Goal: Communication & Community: Answer question/provide support

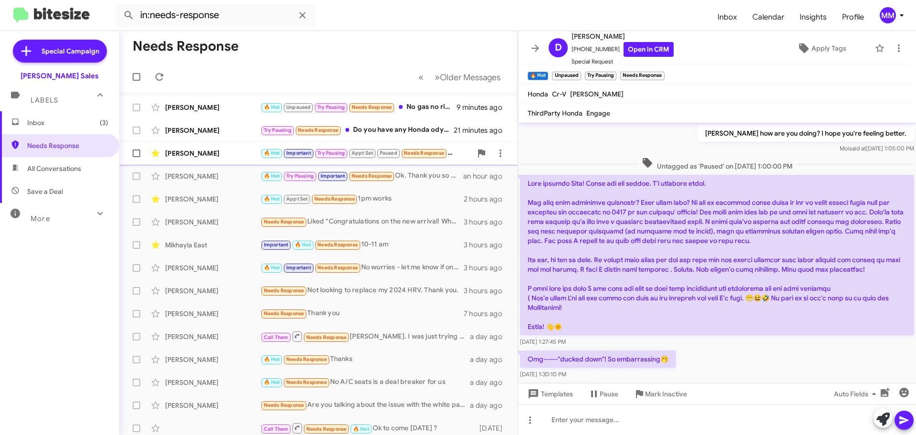
scroll to position [657, 0]
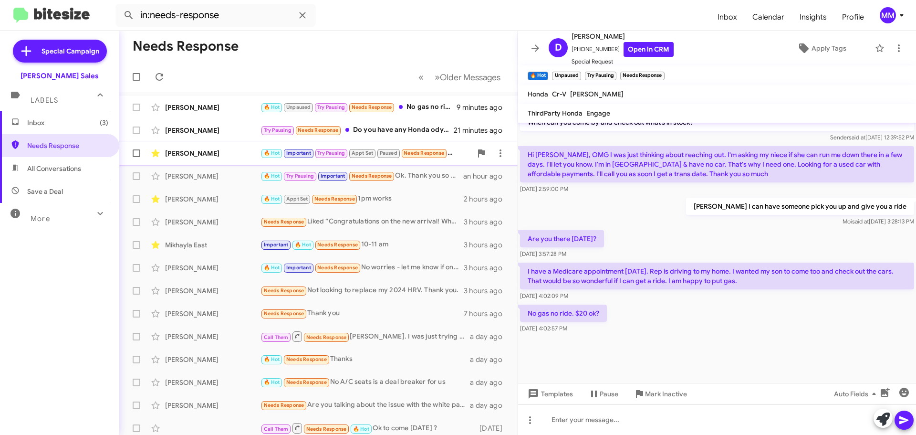
click at [220, 155] on div "[PERSON_NAME]" at bounding box center [212, 153] width 95 height 10
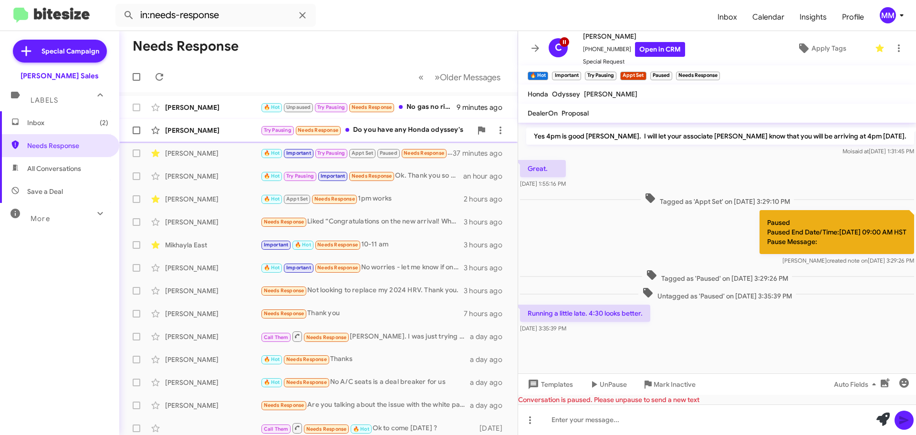
click at [210, 129] on div "[PERSON_NAME]" at bounding box center [212, 130] width 95 height 10
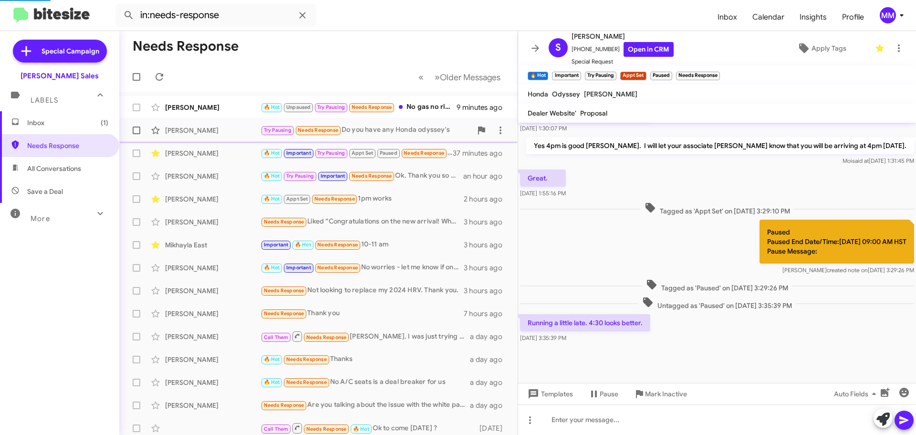
scroll to position [35, 0]
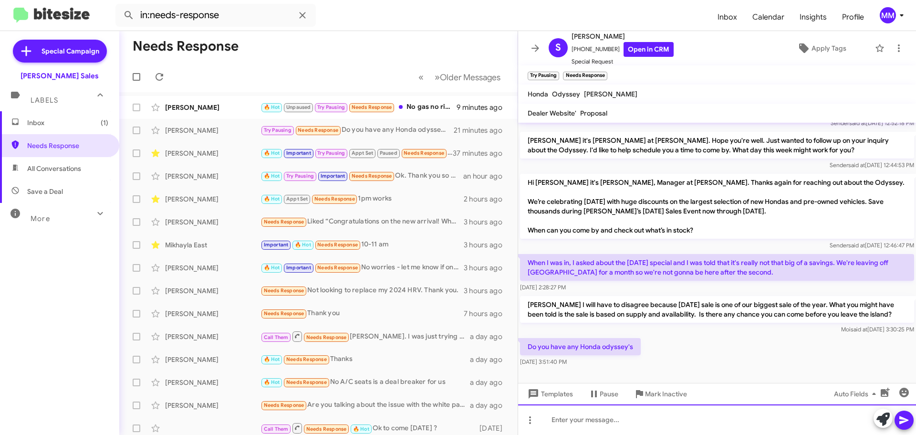
click at [569, 416] on div at bounding box center [717, 419] width 398 height 31
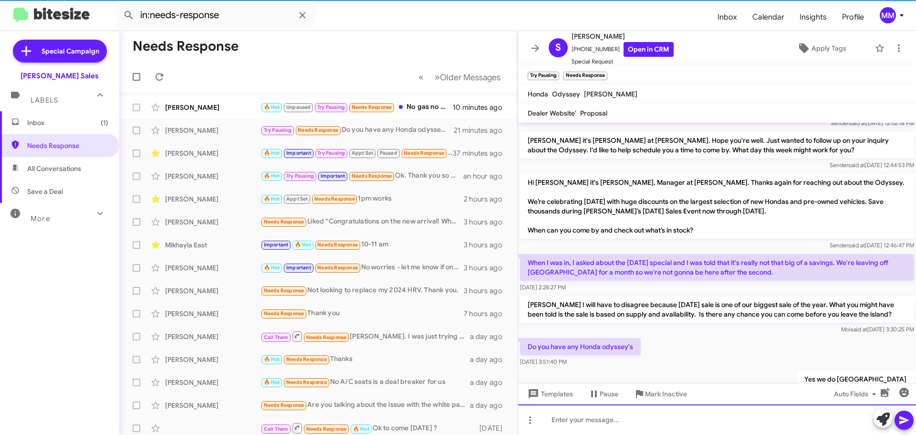
scroll to position [70, 0]
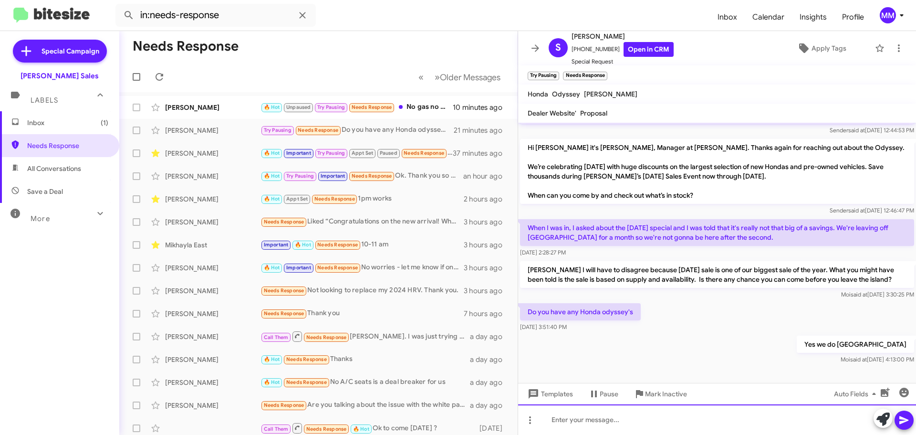
drag, startPoint x: 550, startPoint y: 417, endPoint x: 570, endPoint y: 424, distance: 20.5
click at [550, 418] on div at bounding box center [717, 419] width 398 height 31
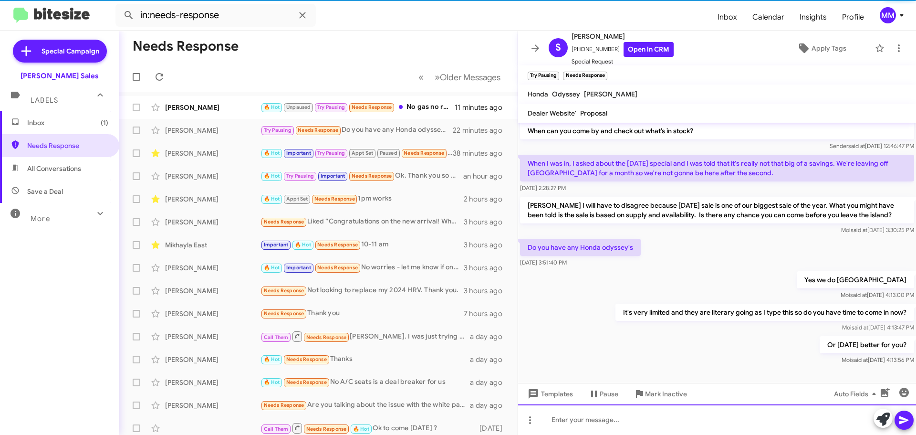
scroll to position [139, 0]
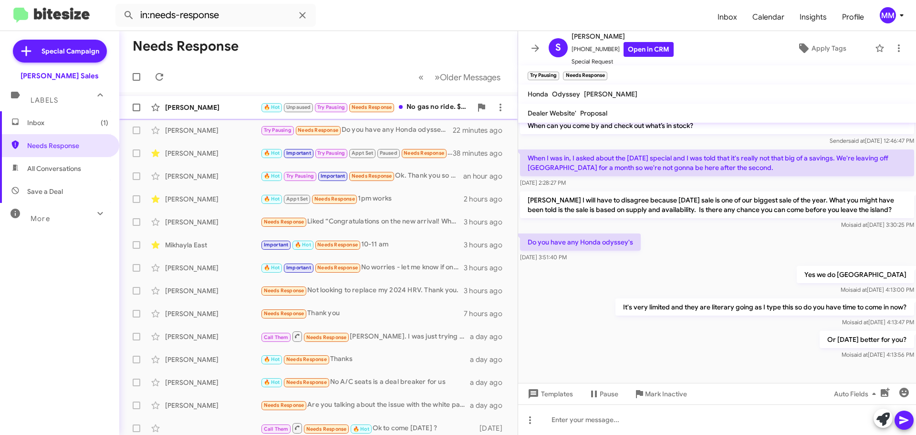
click at [198, 109] on div "[PERSON_NAME]" at bounding box center [212, 108] width 95 height 10
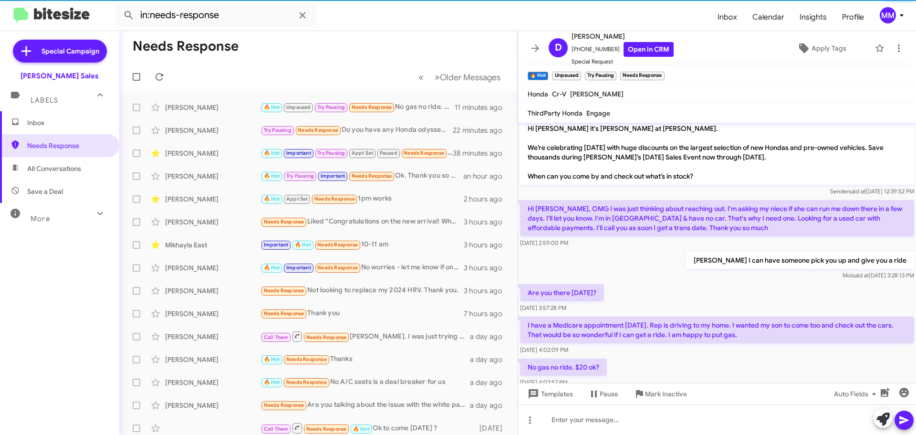
scroll to position [1174, 0]
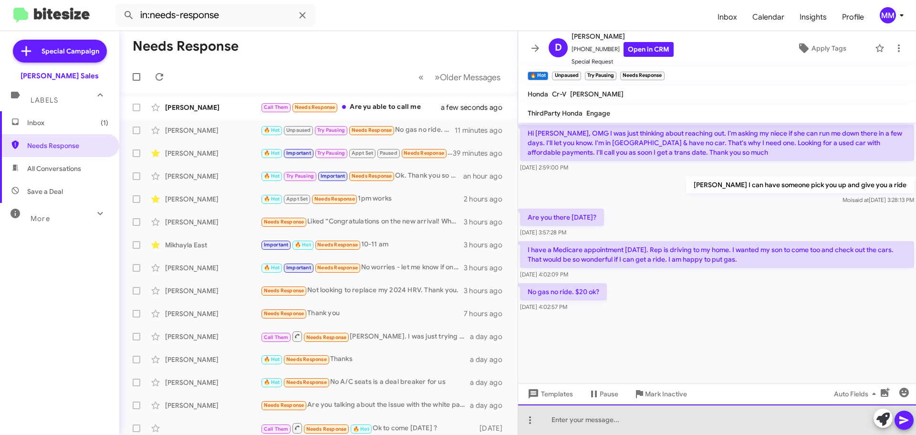
drag, startPoint x: 571, startPoint y: 422, endPoint x: 572, endPoint y: 416, distance: 6.7
click at [571, 423] on div at bounding box center [717, 419] width 398 height 31
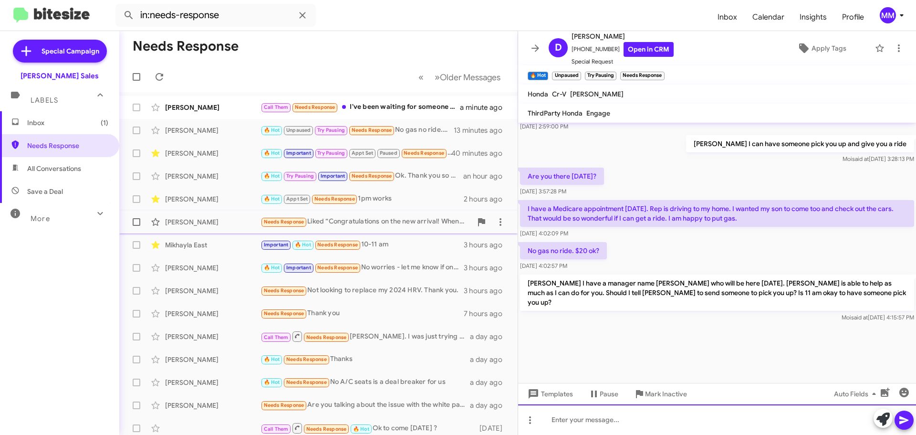
scroll to position [1218, 0]
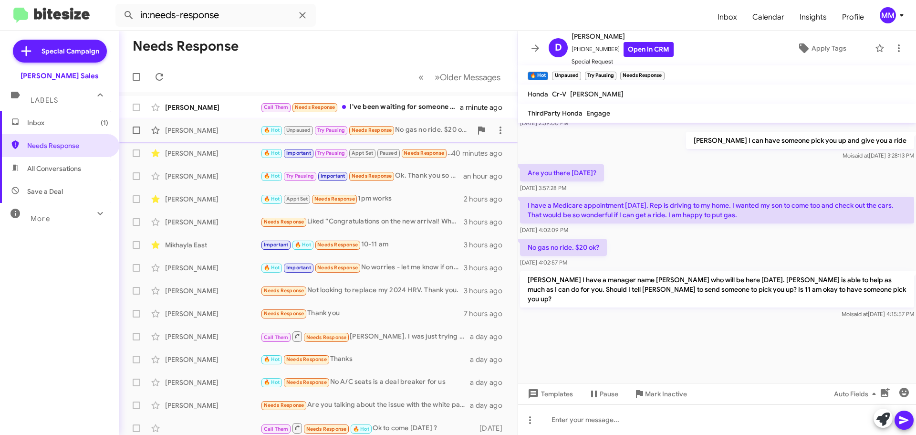
click at [217, 133] on div "[PERSON_NAME]" at bounding box center [212, 130] width 95 height 10
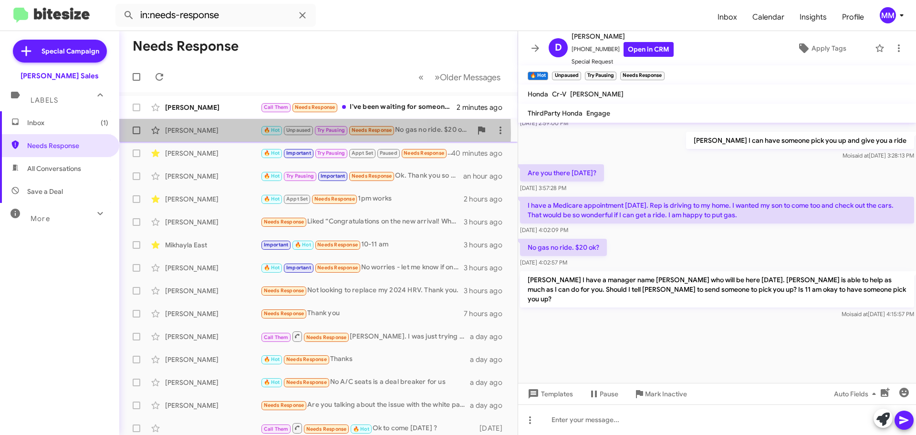
click at [226, 133] on div "[PERSON_NAME]" at bounding box center [212, 130] width 95 height 10
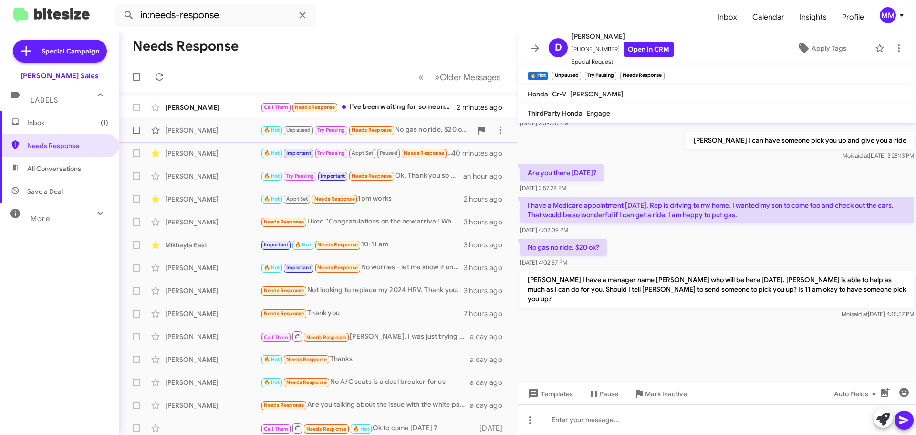
click at [211, 134] on div "[PERSON_NAME]" at bounding box center [212, 130] width 95 height 10
click at [210, 153] on div "[PERSON_NAME]" at bounding box center [212, 153] width 95 height 10
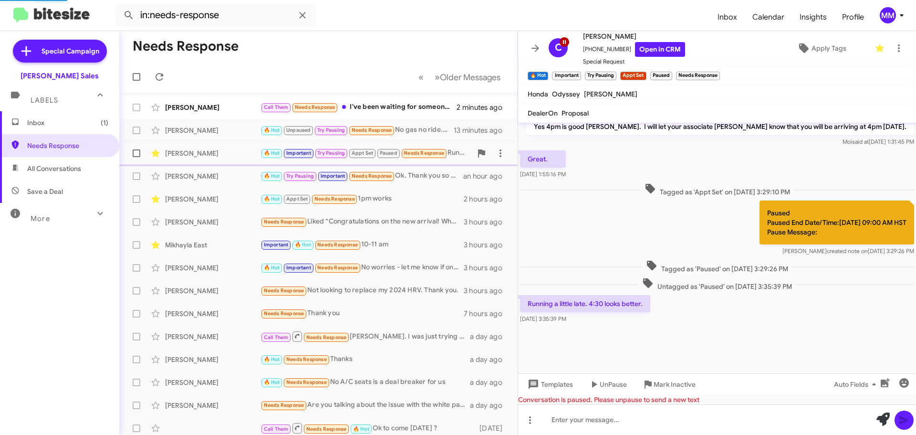
scroll to position [543, 0]
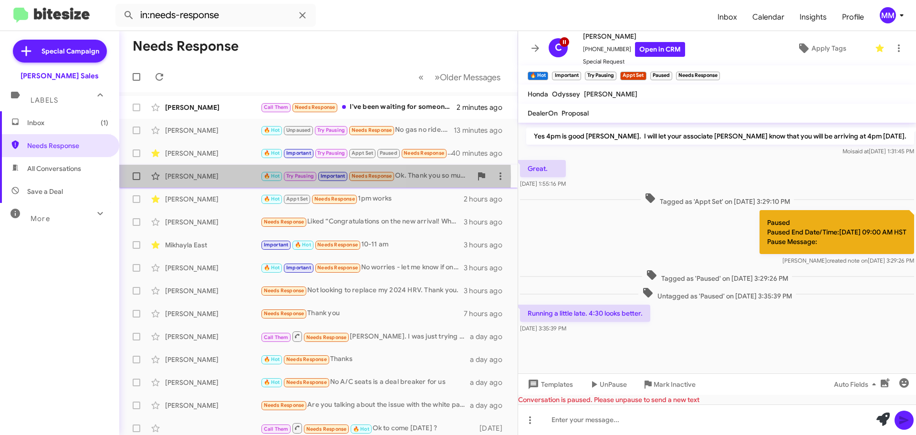
click at [216, 177] on div "[PERSON_NAME]" at bounding box center [212, 176] width 95 height 10
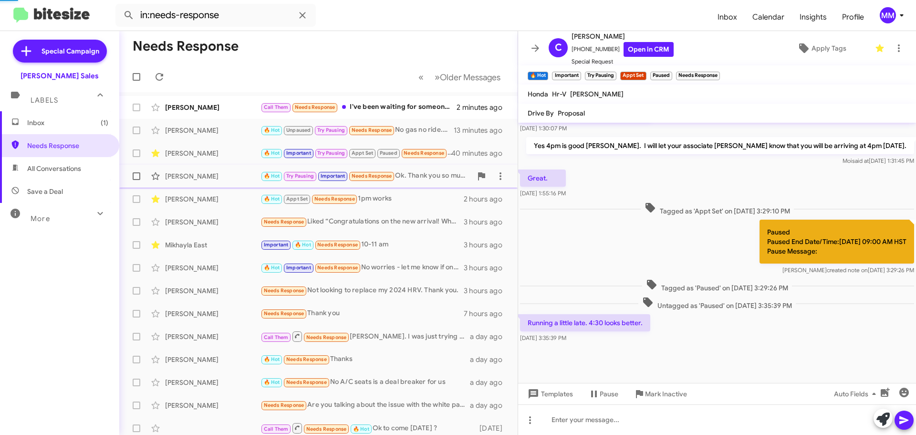
scroll to position [484, 0]
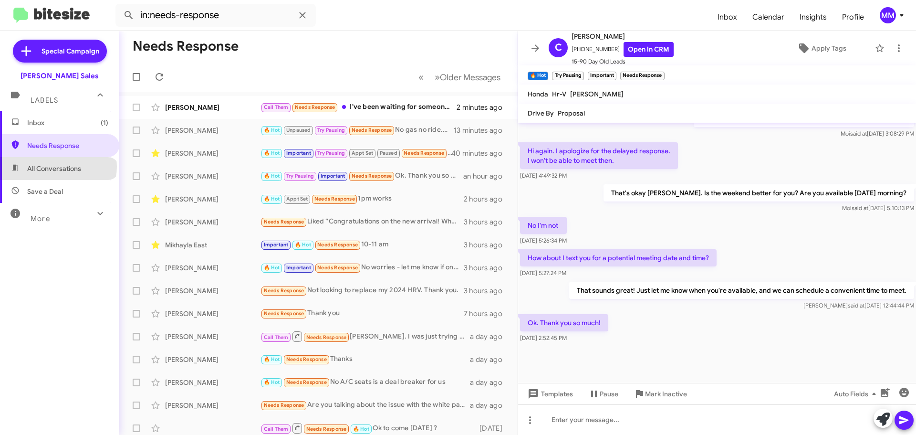
click at [58, 167] on span "All Conversations" at bounding box center [54, 169] width 54 height 10
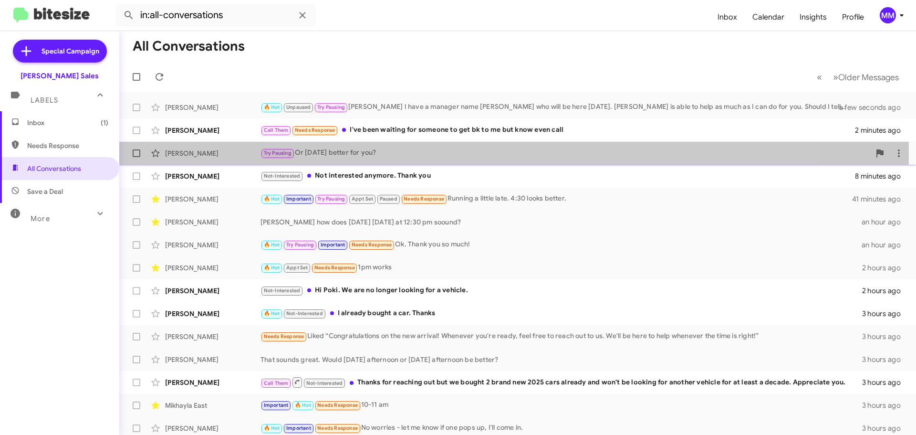
click at [197, 154] on div "[PERSON_NAME]" at bounding box center [212, 153] width 95 height 10
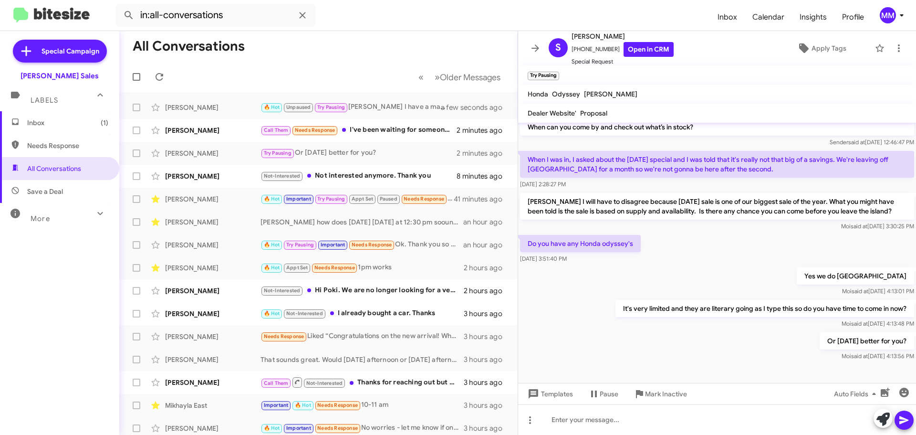
scroll to position [139, 0]
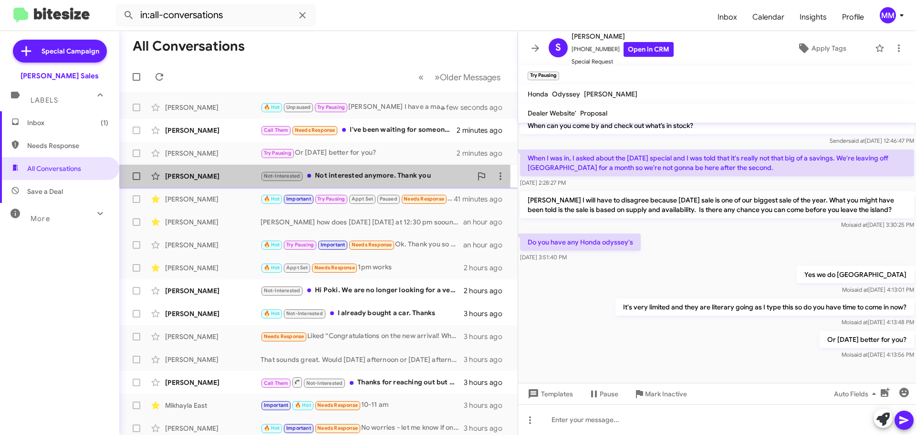
click at [202, 176] on div "[PERSON_NAME]" at bounding box center [212, 176] width 95 height 10
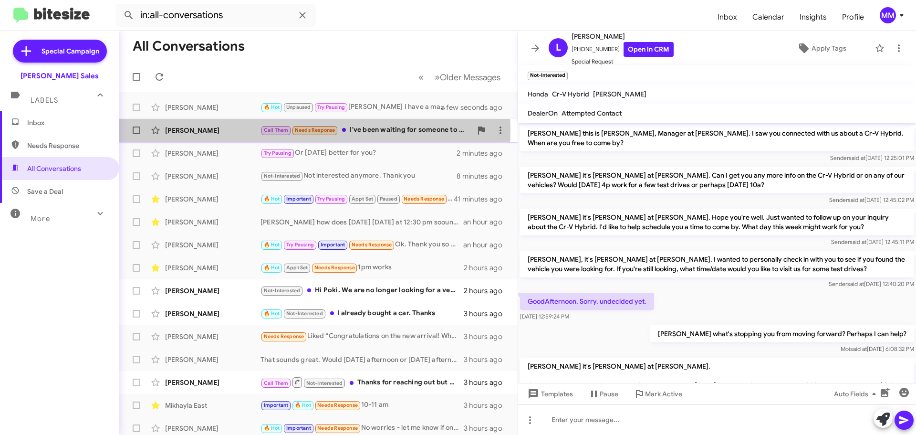
click at [200, 130] on div "[PERSON_NAME]" at bounding box center [212, 130] width 95 height 10
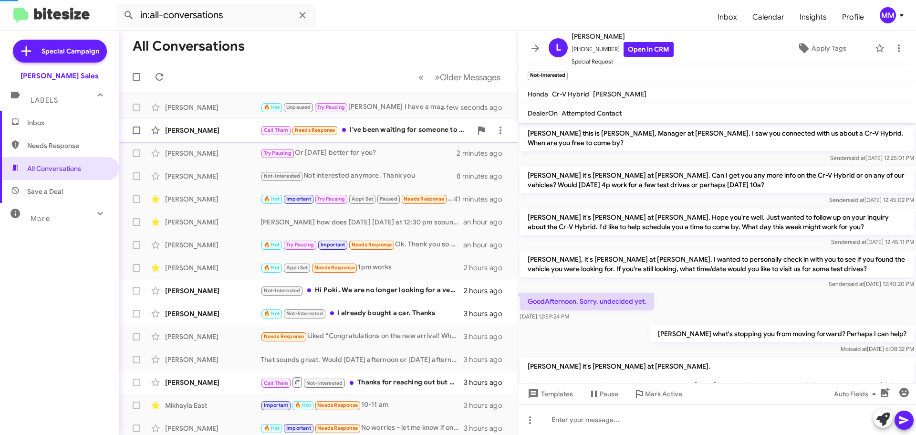
scroll to position [285, 0]
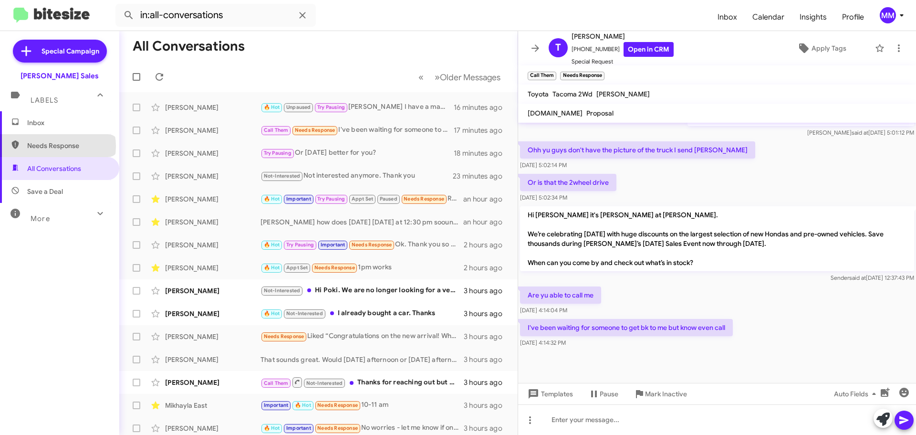
click at [57, 146] on span "Needs Response" at bounding box center [67, 146] width 81 height 10
type input "in:needs-response"
